Goal: Navigation & Orientation: Find specific page/section

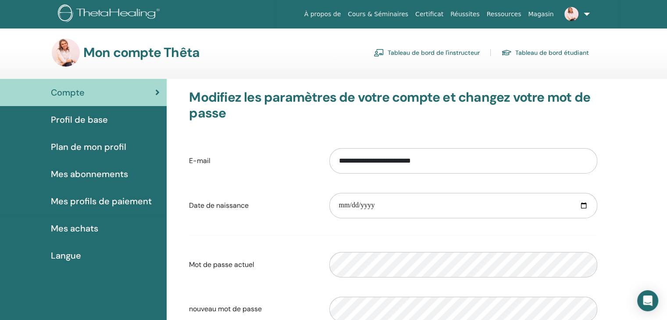
click at [425, 55] on link "Tableau de bord de l'instructeur" at bounding box center [427, 53] width 106 height 14
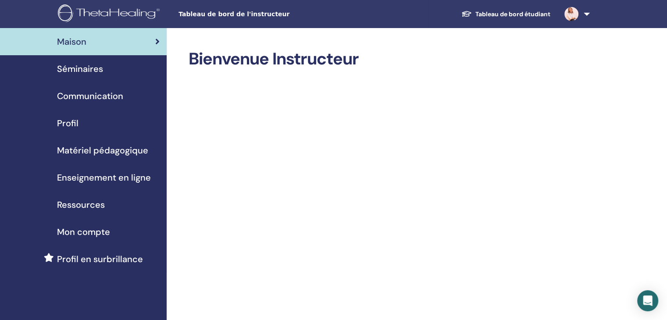
click at [82, 66] on span "Séminaires" at bounding box center [80, 68] width 46 height 13
